Goal: Check status: Check status

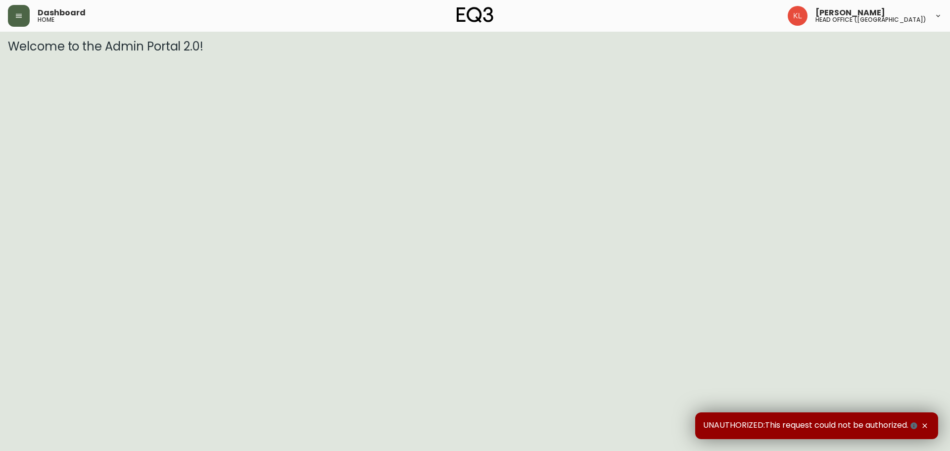
click at [24, 23] on button "button" at bounding box center [19, 16] width 22 height 22
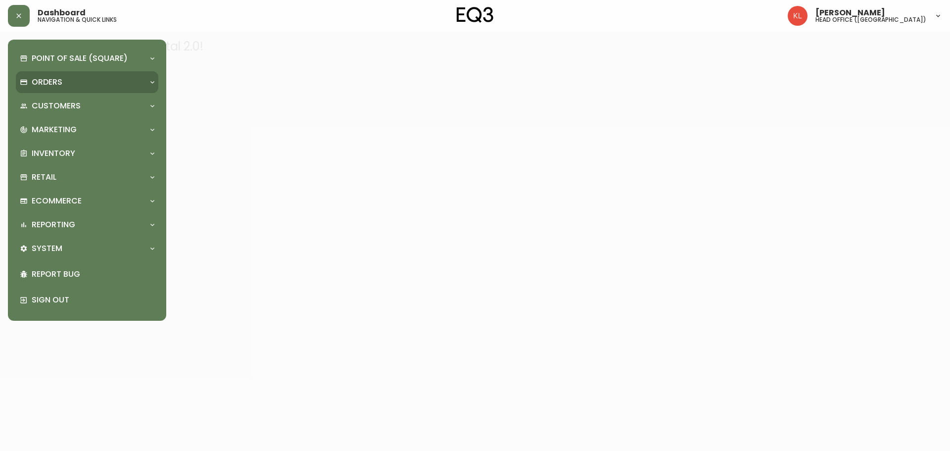
click at [53, 84] on p "Orders" at bounding box center [47, 82] width 31 height 11
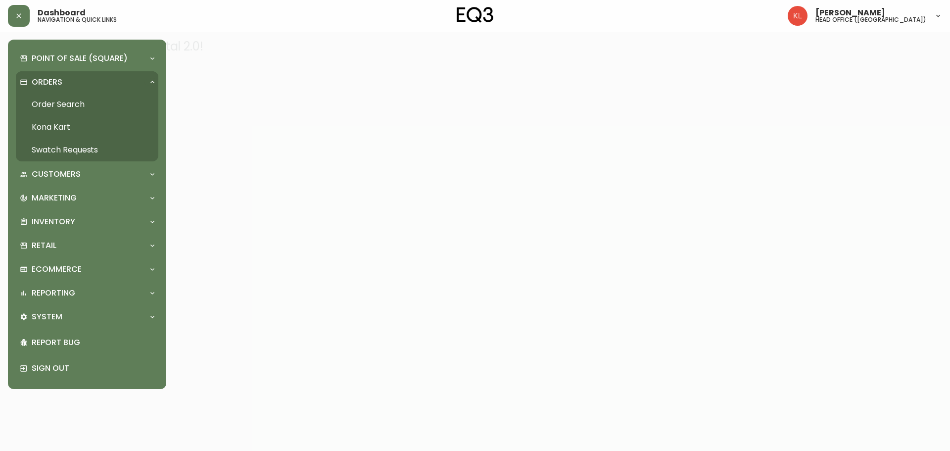
click at [105, 103] on link "Order Search" at bounding box center [87, 104] width 142 height 23
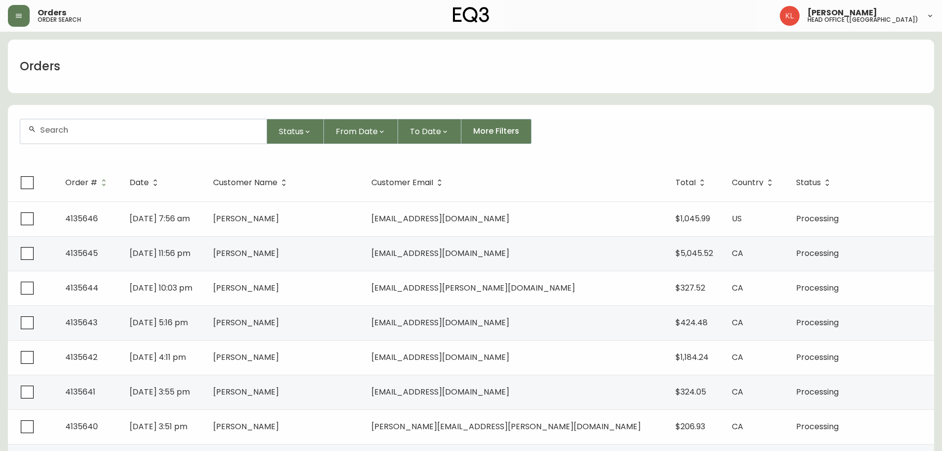
click at [175, 126] on input "text" at bounding box center [149, 129] width 219 height 9
paste input "4135603"
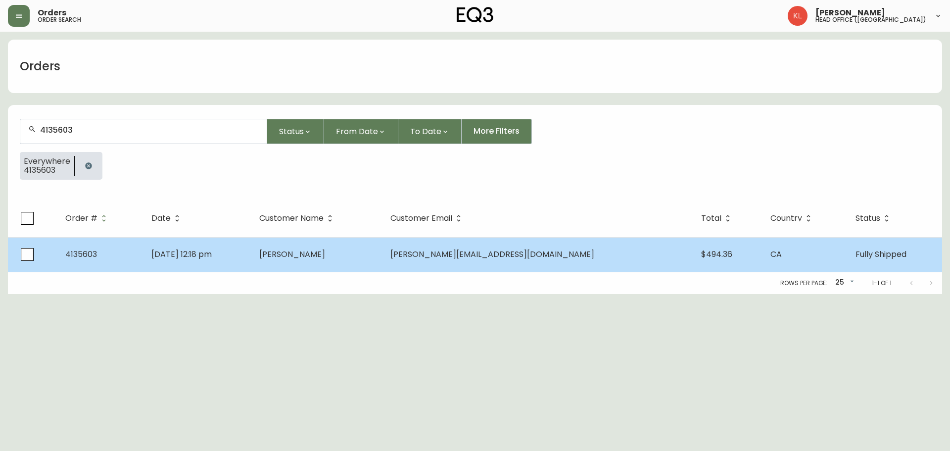
type input "4135603"
click at [354, 263] on td "[PERSON_NAME]" at bounding box center [317, 254] width 132 height 35
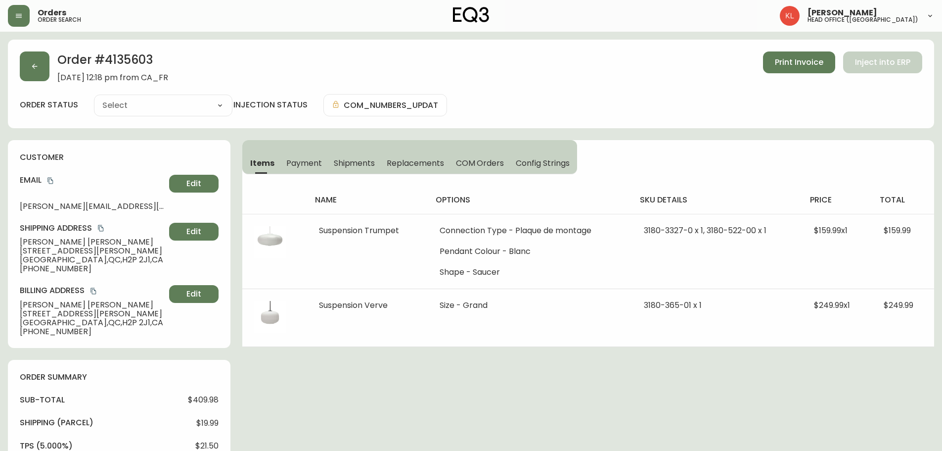
type input "Fully Shipped"
select select "FULLY_SHIPPED"
